Goal: Find specific page/section: Find specific page/section

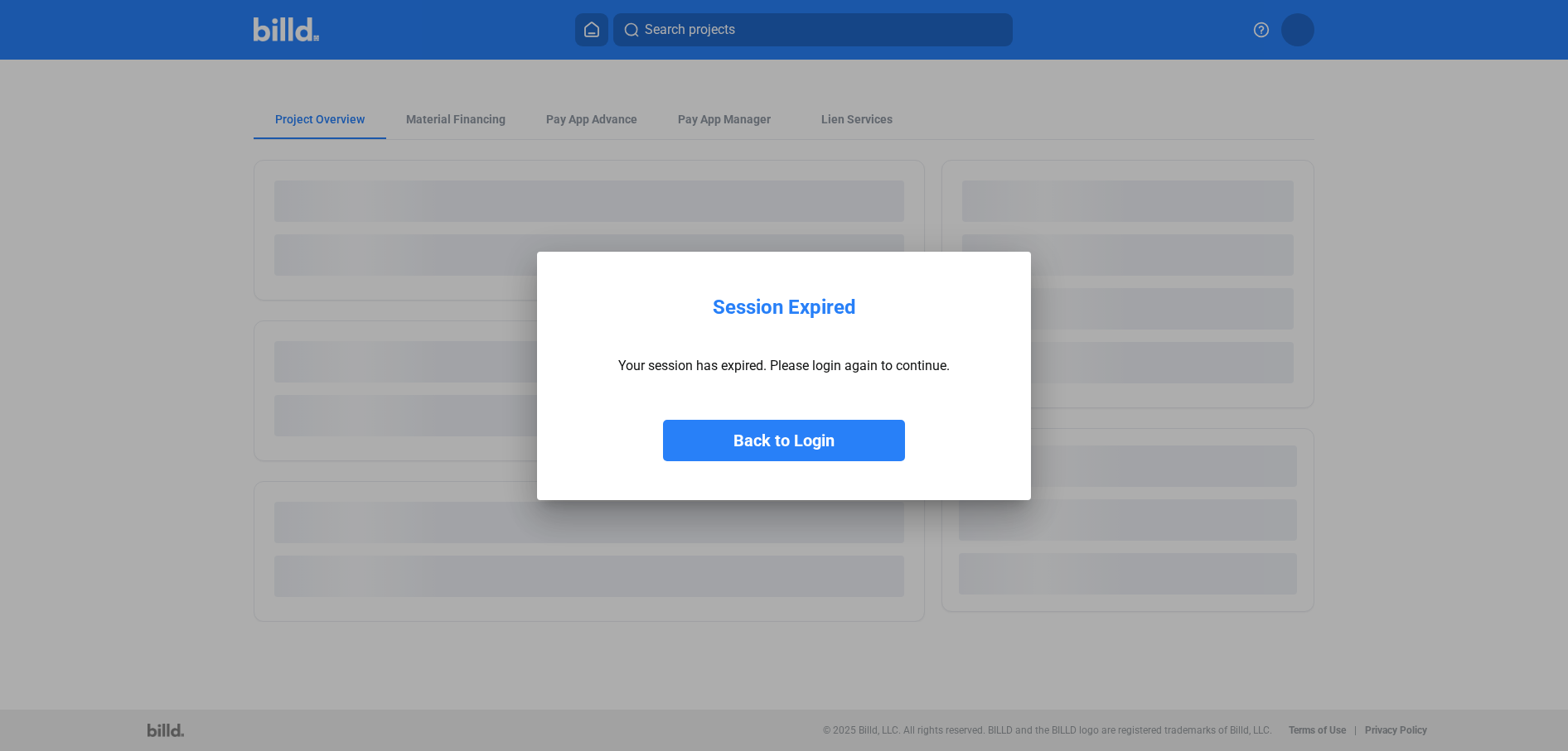
click at [777, 444] on button "Back to Login" at bounding box center [784, 441] width 242 height 41
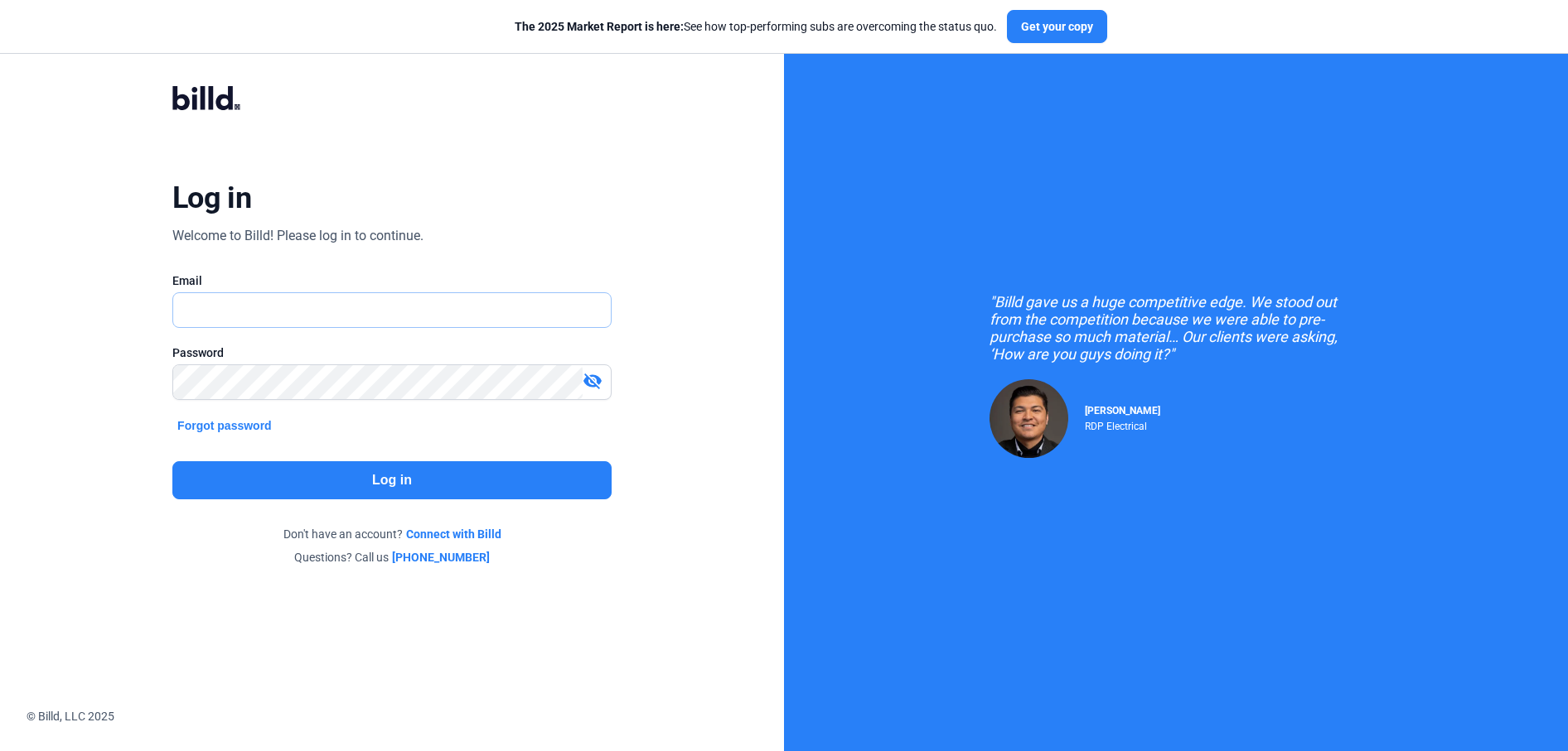
click at [348, 311] on input "text" at bounding box center [383, 310] width 420 height 34
type input "[PERSON_NAME][EMAIL_ADDRESS][DOMAIN_NAME]"
click at [360, 471] on button "Log in" at bounding box center [392, 480] width 439 height 38
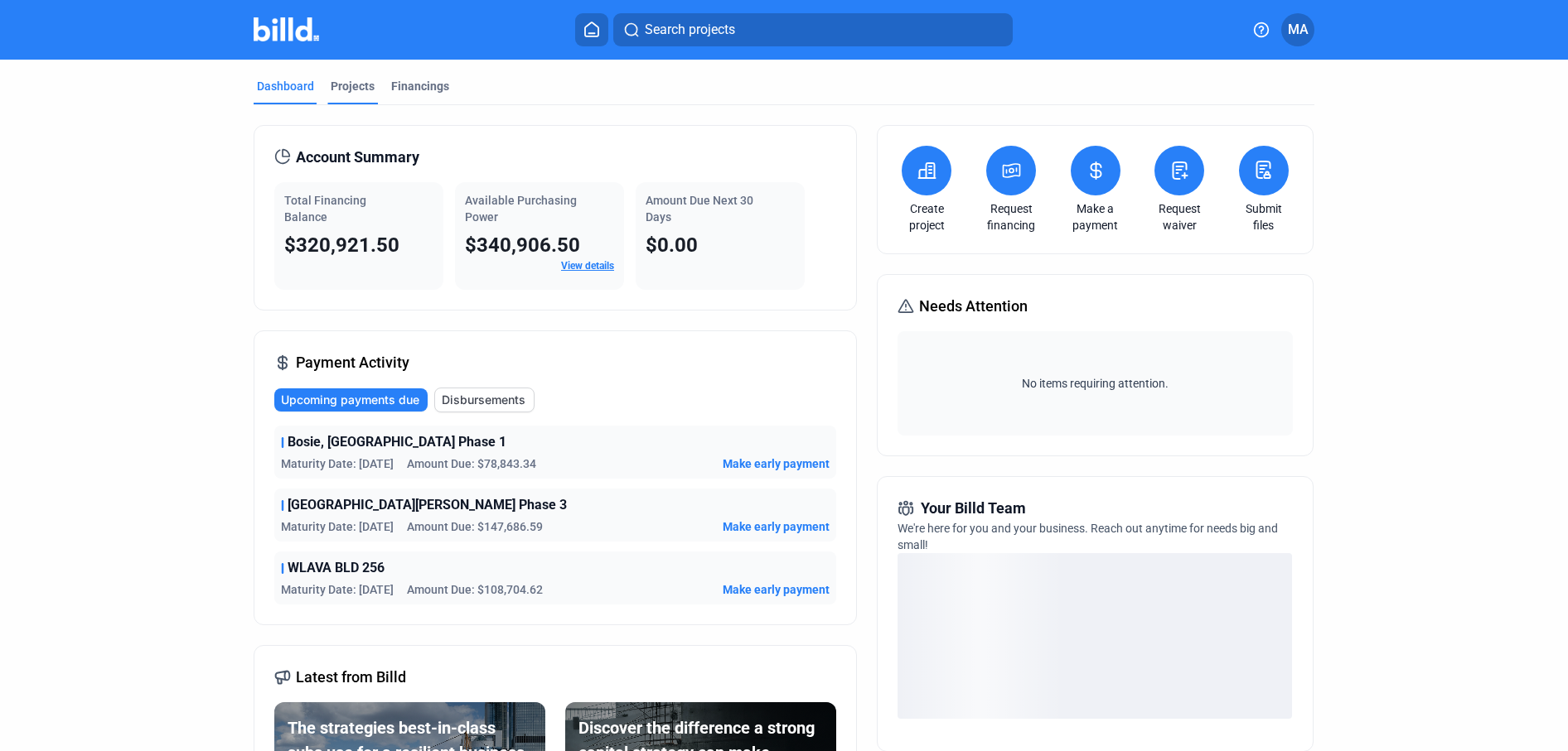
click at [369, 91] on div "Projects" at bounding box center [352, 91] width 51 height 27
